Goal: Information Seeking & Learning: Learn about a topic

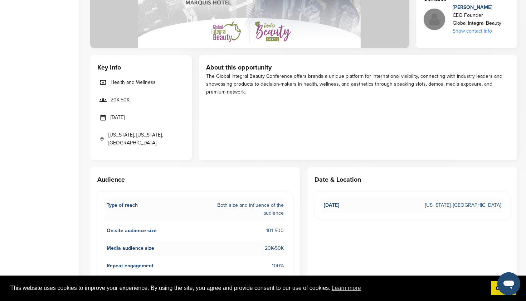
scroll to position [203, 0]
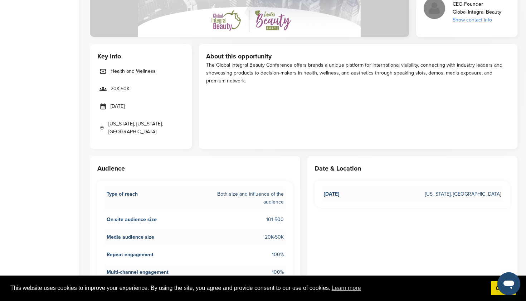
click at [251, 77] on div "The Global Integral Beauty Conference offers brands a unique platform for inter…" at bounding box center [358, 73] width 305 height 24
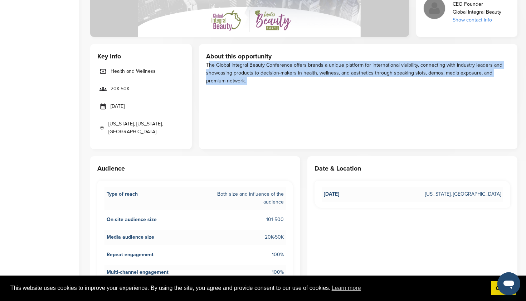
click at [251, 77] on div "The Global Integral Beauty Conference offers brands a unique platform for inter…" at bounding box center [358, 73] width 305 height 24
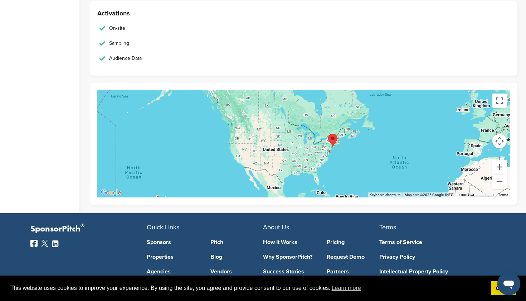
scroll to position [976, 0]
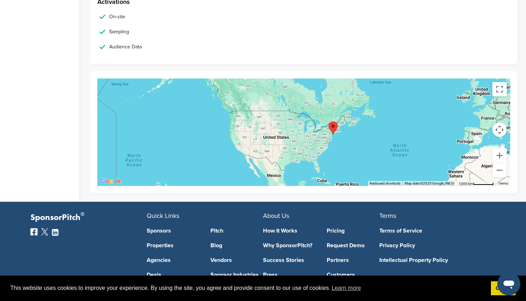
click at [268, 131] on div at bounding box center [303, 131] width 413 height 107
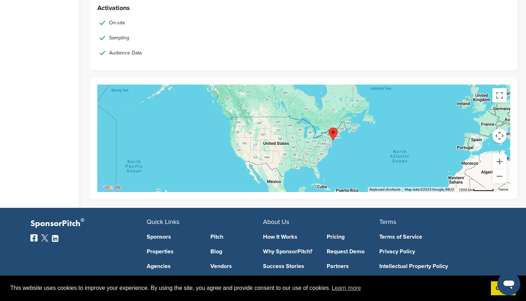
scroll to position [965, 0]
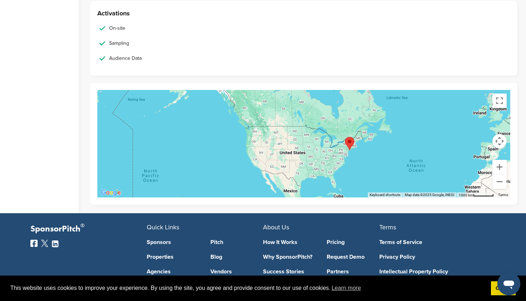
drag, startPoint x: 211, startPoint y: 101, endPoint x: 199, endPoint y: 78, distance: 25.8
click at [202, 83] on div "← Move left → Move right ↑ Move up ↓ Move down + Zoom in - Zoom out Home Jump l…" at bounding box center [304, 144] width 428 height 122
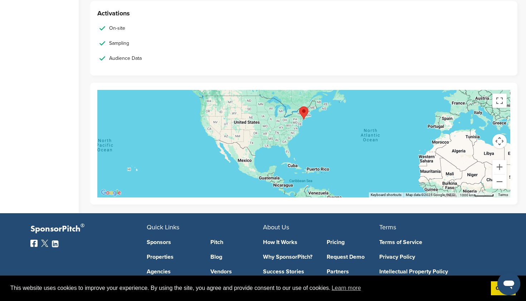
drag, startPoint x: 347, startPoint y: 129, endPoint x: 341, endPoint y: 181, distance: 52.0
click at [341, 182] on div at bounding box center [303, 143] width 413 height 107
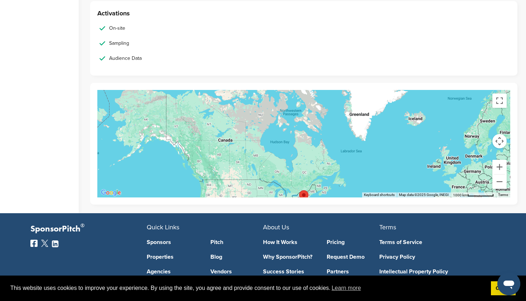
drag, startPoint x: 324, startPoint y: 160, endPoint x: 330, endPoint y: 117, distance: 42.9
click at [330, 117] on div at bounding box center [303, 143] width 413 height 107
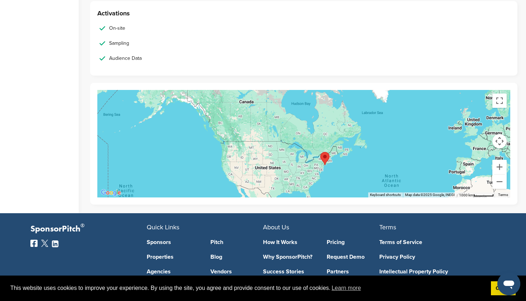
drag, startPoint x: 317, startPoint y: 123, endPoint x: 319, endPoint y: 160, distance: 37.3
click at [320, 152] on area "New York" at bounding box center [320, 152] width 0 height 0
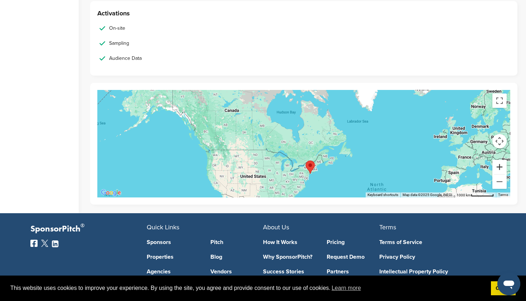
click at [501, 160] on button "Zoom in" at bounding box center [500, 167] width 14 height 14
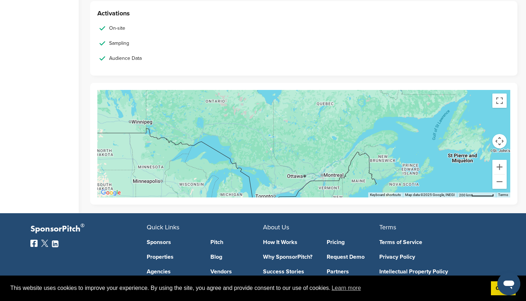
drag, startPoint x: 381, startPoint y: 147, endPoint x: 370, endPoint y: 79, distance: 68.9
click at [370, 83] on div "← Move left → Move right ↑ Move up ↓ Move down + Zoom in - Zoom out Home Jump l…" at bounding box center [304, 144] width 428 height 122
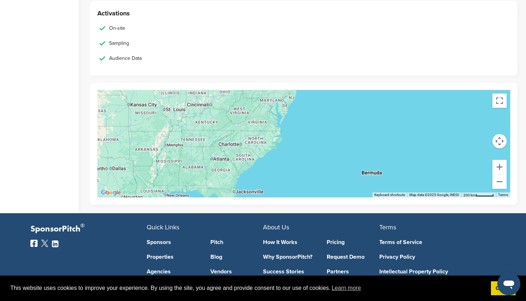
drag, startPoint x: 394, startPoint y: 115, endPoint x: 395, endPoint y: 138, distance: 22.6
click at [395, 138] on div at bounding box center [303, 143] width 413 height 107
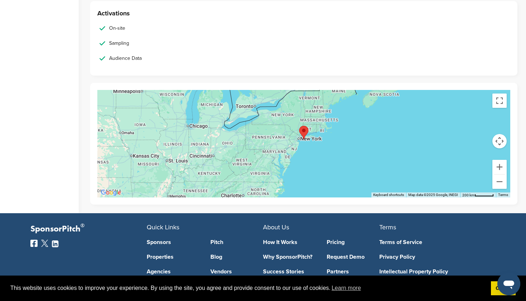
drag, startPoint x: 394, startPoint y: 143, endPoint x: 394, endPoint y: 153, distance: 10.4
click at [394, 153] on div at bounding box center [303, 143] width 413 height 107
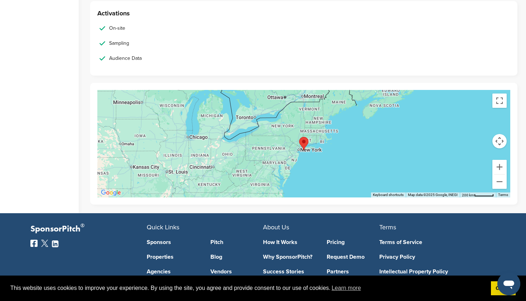
click at [501, 181] on div at bounding box center [303, 143] width 413 height 107
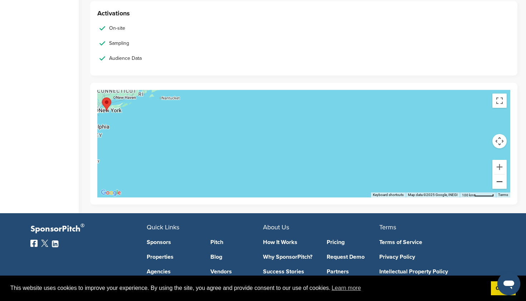
click at [500, 179] on button "Zoom out" at bounding box center [500, 181] width 14 height 14
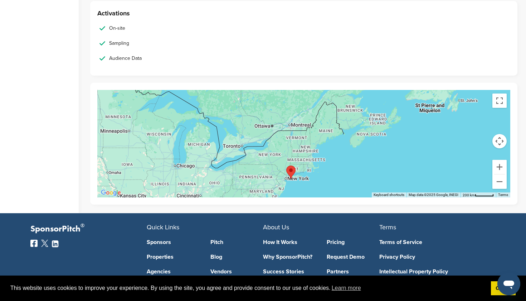
drag, startPoint x: 276, startPoint y: 129, endPoint x: 363, endPoint y: 180, distance: 101.3
click at [363, 180] on div at bounding box center [303, 143] width 413 height 107
